Goal: Task Accomplishment & Management: Manage account settings

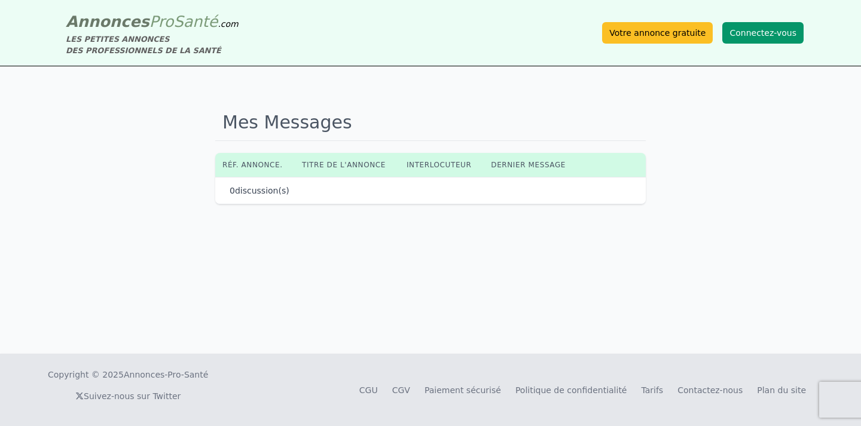
click at [755, 37] on button "Connectez-vous" at bounding box center [763, 33] width 81 height 22
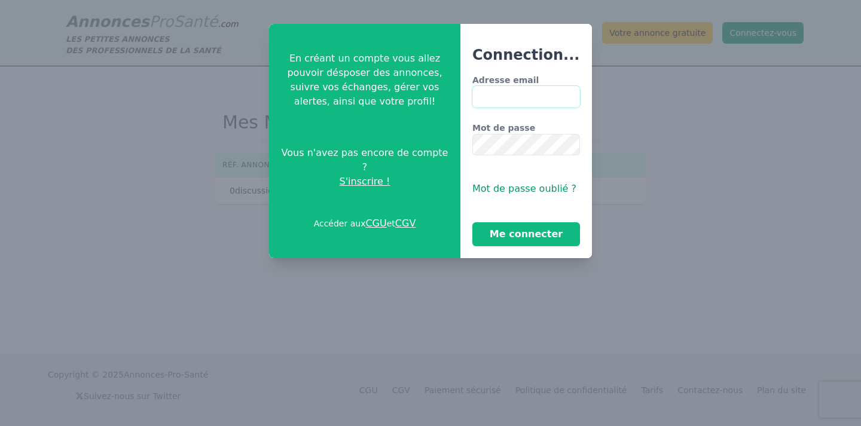
type input "**********"
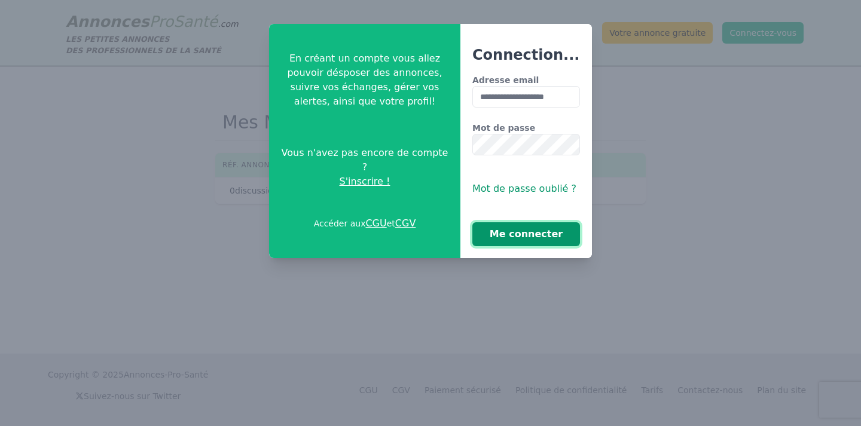
click at [527, 239] on button "Me connecter" at bounding box center [527, 235] width 108 height 24
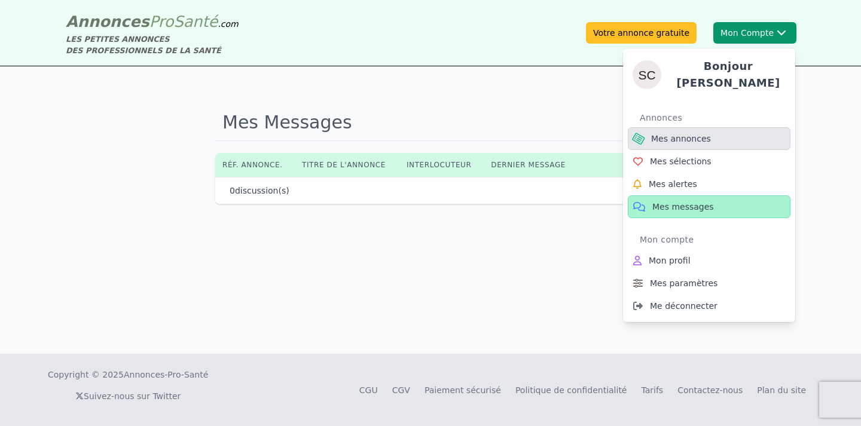
click at [690, 133] on span "Mes annonces" at bounding box center [681, 139] width 60 height 12
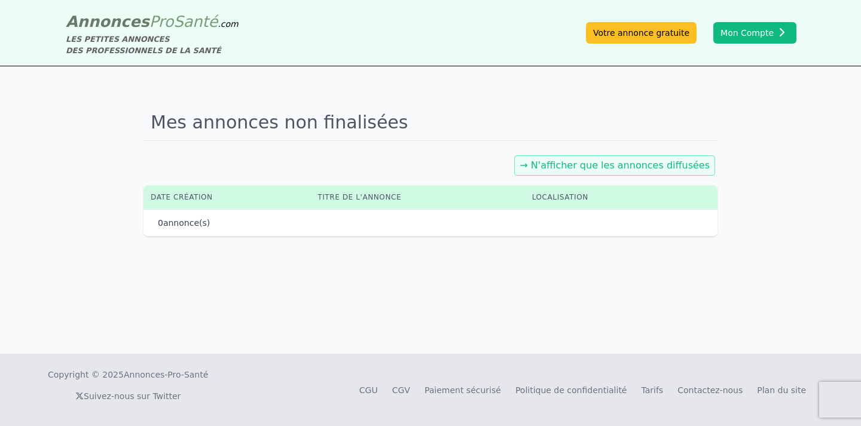
click at [615, 165] on link "→ N'afficher que les annonces diffusées" at bounding box center [615, 165] width 190 height 11
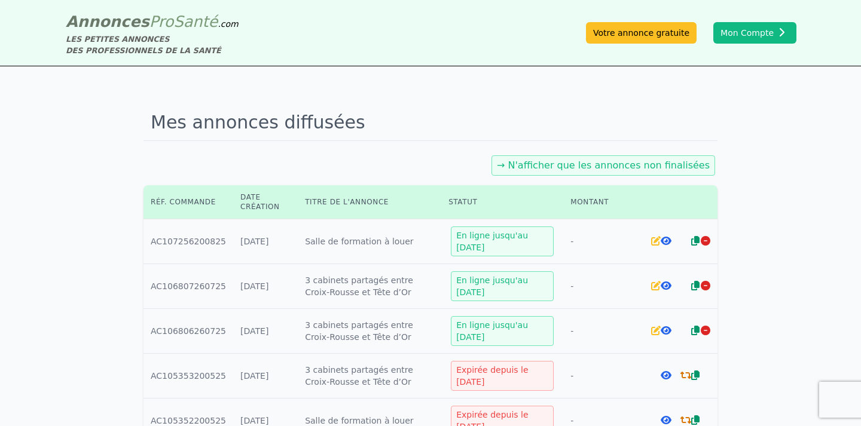
click at [666, 285] on icon at bounding box center [666, 286] width 11 height 10
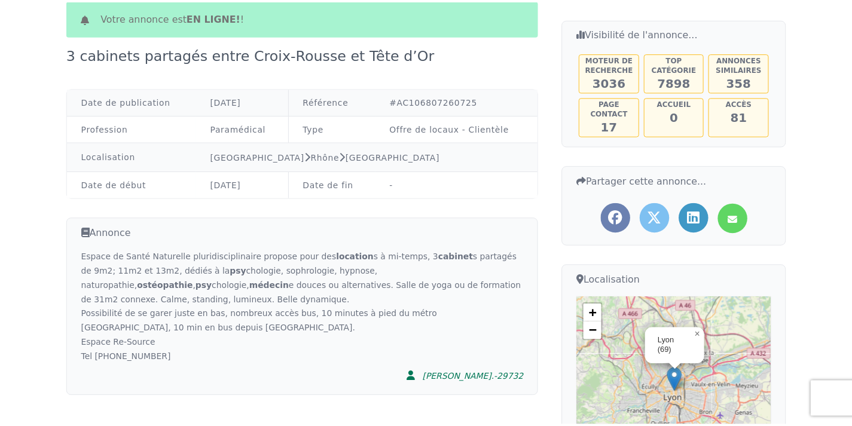
scroll to position [116, 0]
